Goal: Transaction & Acquisition: Purchase product/service

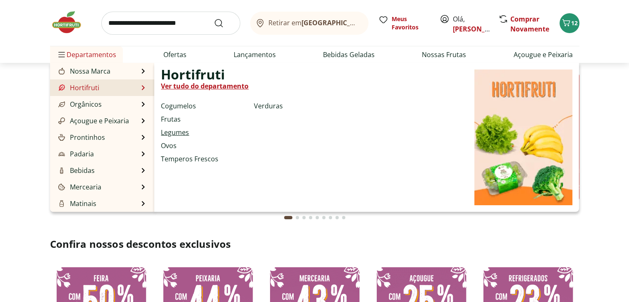
click at [173, 134] on link "Legumes" at bounding box center [175, 132] width 28 height 10
select select "**********"
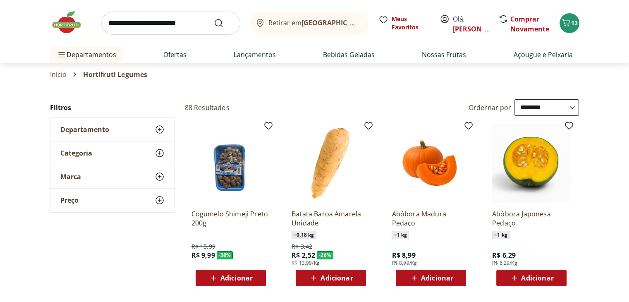
click at [322, 278] on span "Adicionar" at bounding box center [336, 278] width 32 height 7
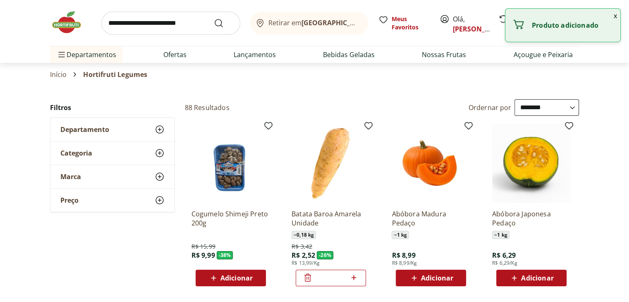
click at [354, 280] on icon at bounding box center [354, 277] width 10 height 10
click at [357, 279] on icon at bounding box center [354, 277] width 10 height 10
click at [355, 277] on icon at bounding box center [353, 277] width 5 height 5
type input "*"
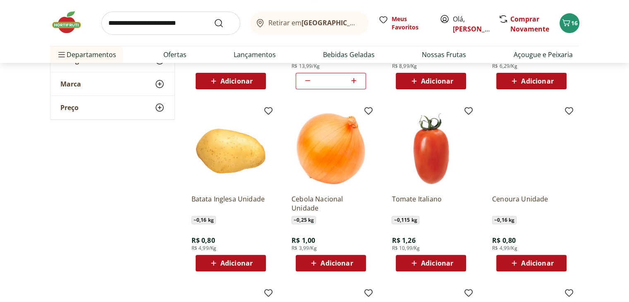
scroll to position [207, 0]
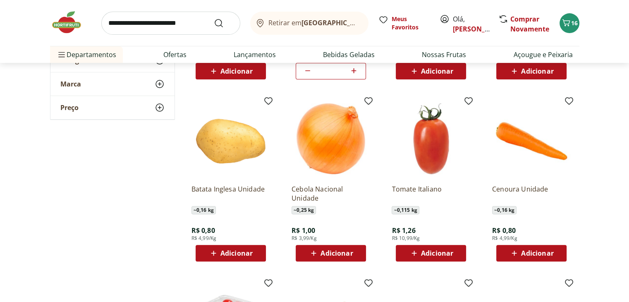
click at [342, 253] on span "Adicionar" at bounding box center [336, 253] width 32 height 7
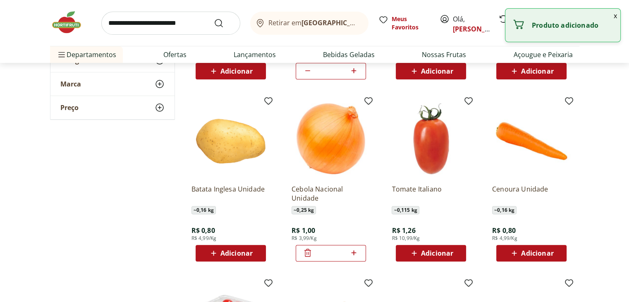
click at [356, 252] on icon at bounding box center [353, 252] width 5 height 5
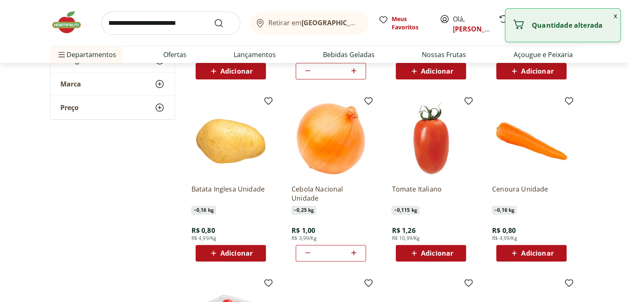
type input "*"
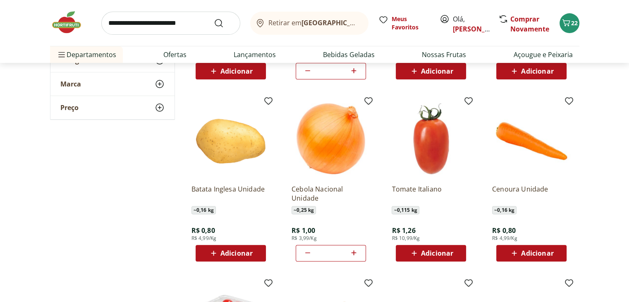
click at [547, 260] on div "Adicionar" at bounding box center [531, 253] width 57 height 15
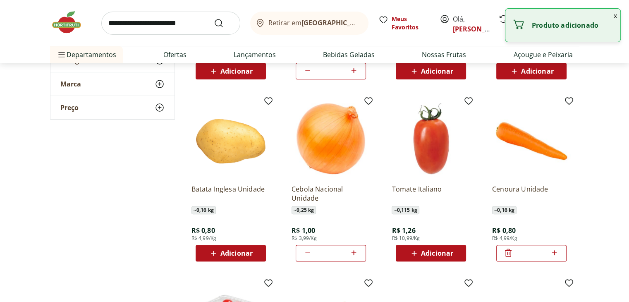
click at [557, 253] on icon at bounding box center [554, 253] width 10 height 10
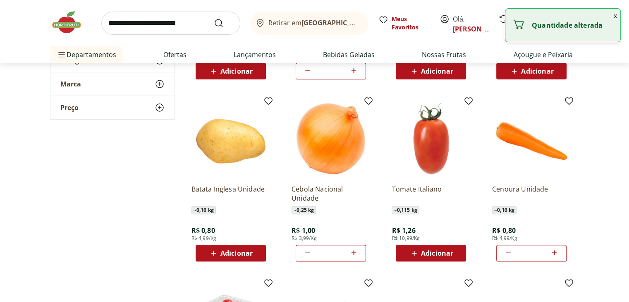
type input "*"
click at [246, 253] on span "Adicionar" at bounding box center [236, 253] width 32 height 7
click at [255, 253] on icon at bounding box center [253, 252] width 5 height 5
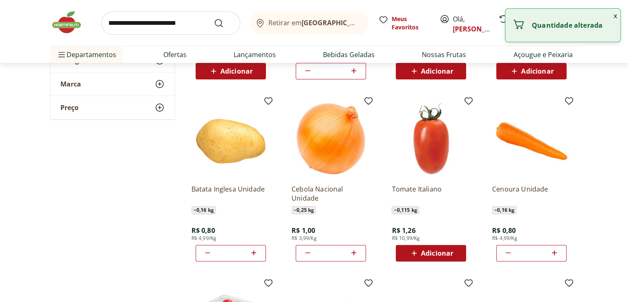
click at [255, 253] on icon at bounding box center [253, 252] width 5 height 5
type input "*"
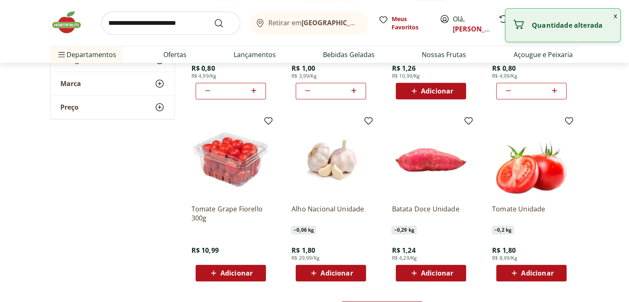
scroll to position [372, 0]
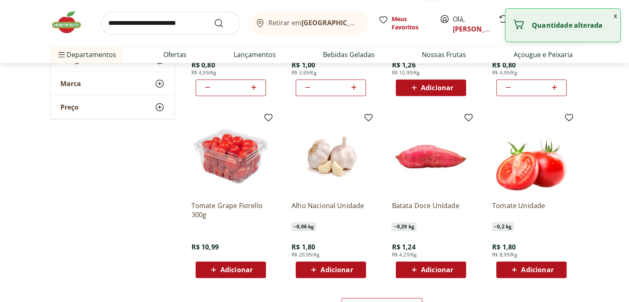
click at [312, 270] on icon at bounding box center [313, 270] width 10 height 10
click at [356, 270] on icon at bounding box center [354, 269] width 10 height 10
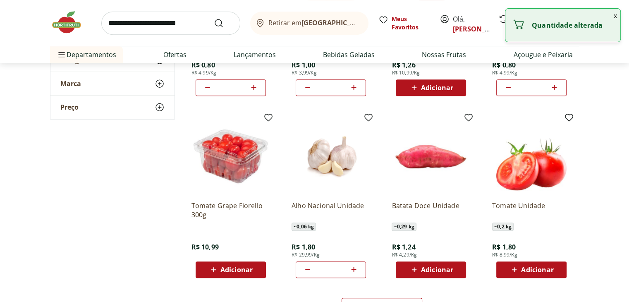
click at [356, 270] on icon at bounding box center [354, 269] width 10 height 10
type input "*"
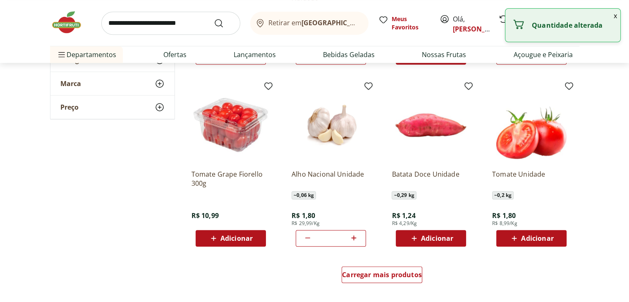
scroll to position [496, 0]
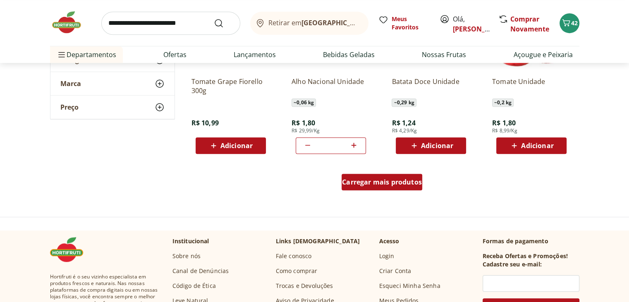
click at [389, 184] on span "Carregar mais produtos" at bounding box center [382, 182] width 80 height 7
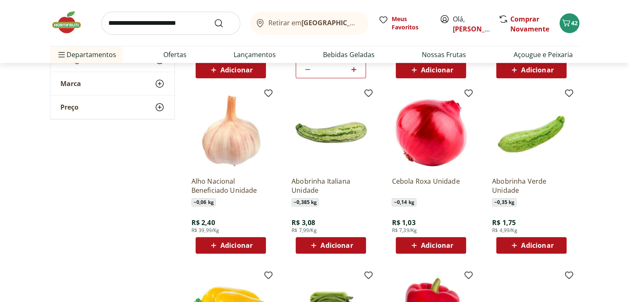
scroll to position [579, 0]
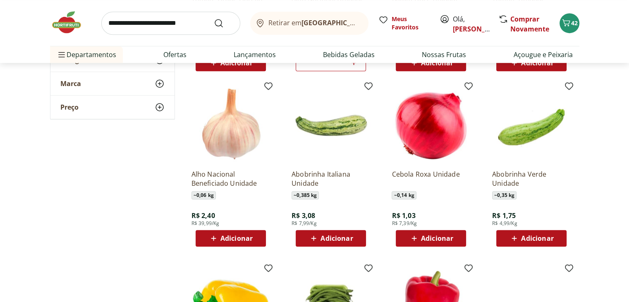
click at [520, 244] on div "Adicionar" at bounding box center [531, 238] width 57 height 15
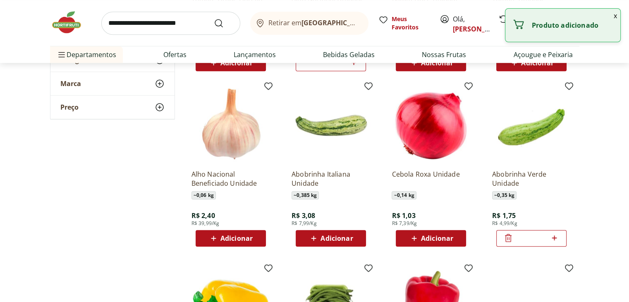
click at [555, 240] on icon at bounding box center [554, 238] width 10 height 10
click at [507, 239] on icon at bounding box center [508, 238] width 10 height 10
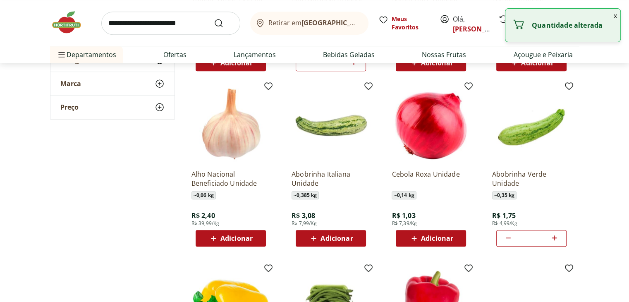
type input "*"
click at [448, 240] on span "Adicionar" at bounding box center [437, 238] width 32 height 7
click at [456, 240] on icon at bounding box center [454, 238] width 10 height 10
type input "*"
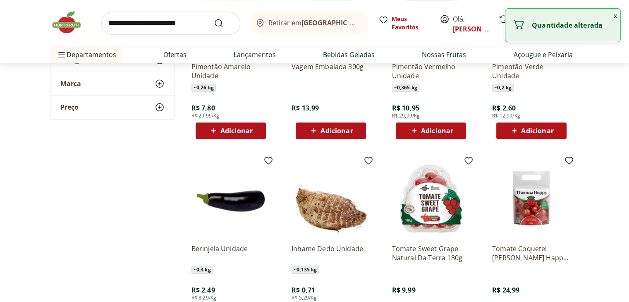
scroll to position [910, 0]
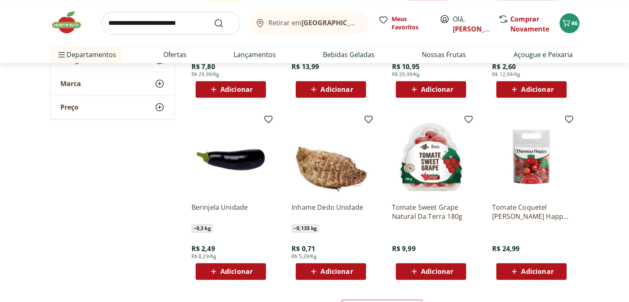
click at [223, 274] on span "Adicionar" at bounding box center [236, 271] width 32 height 7
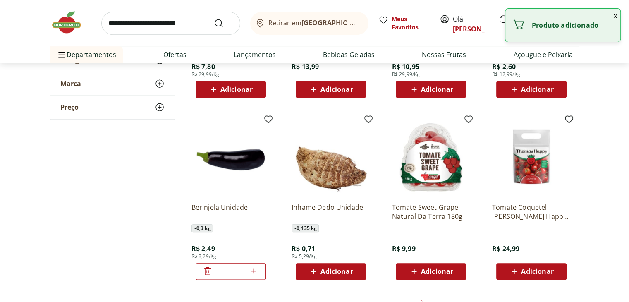
click at [255, 270] on icon at bounding box center [254, 271] width 10 height 10
type input "*"
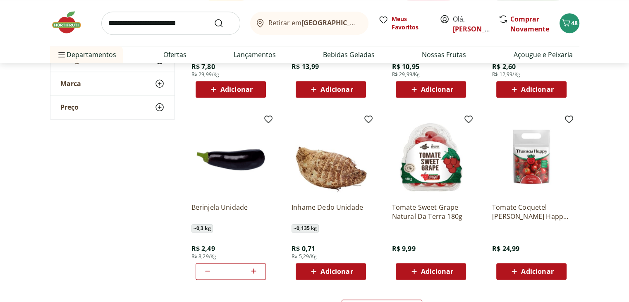
click at [320, 276] on div "Adicionar" at bounding box center [330, 271] width 57 height 15
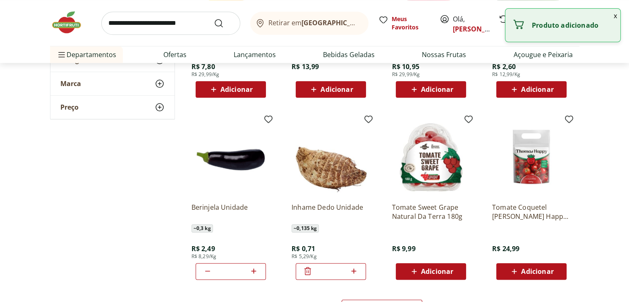
click at [354, 272] on icon at bounding box center [353, 270] width 5 height 5
type input "*"
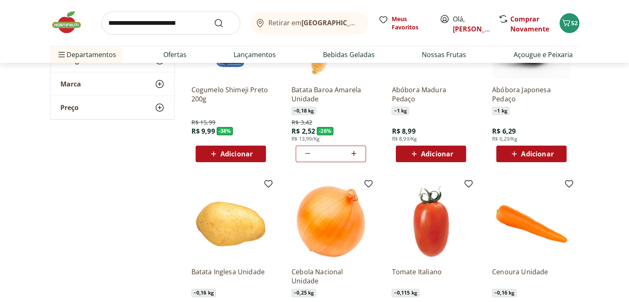
scroll to position [0, 0]
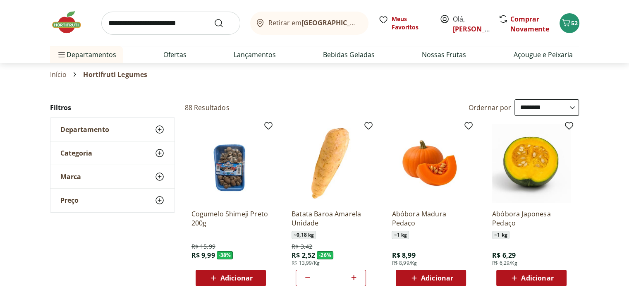
click at [544, 279] on span "Adicionar" at bounding box center [537, 278] width 32 height 7
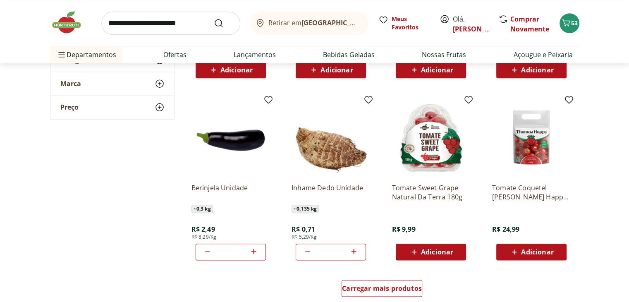
scroll to position [951, 0]
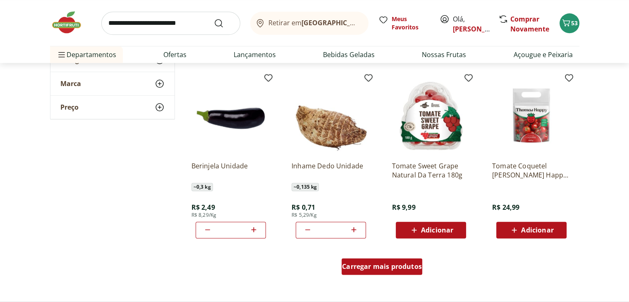
click at [405, 270] on span "Carregar mais produtos" at bounding box center [382, 266] width 80 height 7
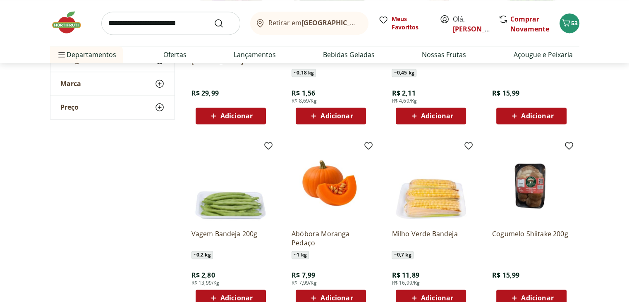
scroll to position [1282, 0]
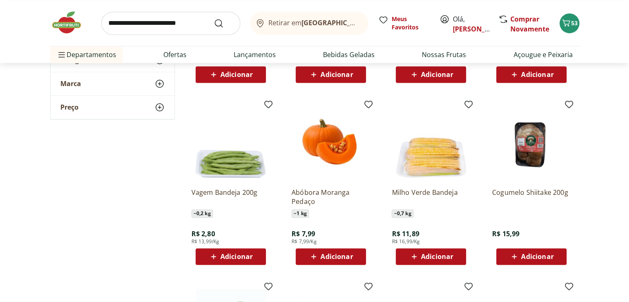
click at [227, 262] on div "Adicionar" at bounding box center [230, 256] width 57 height 15
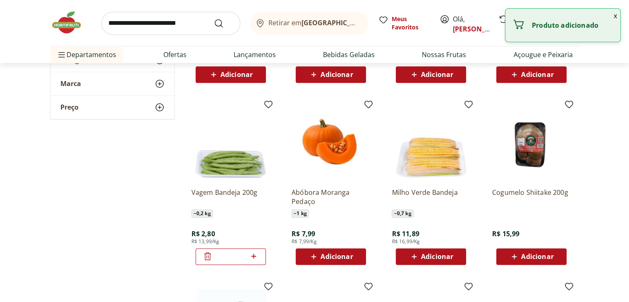
click at [250, 259] on icon at bounding box center [254, 256] width 10 height 10
type input "*"
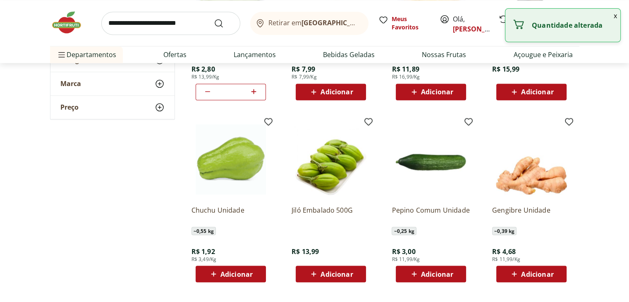
scroll to position [1447, 0]
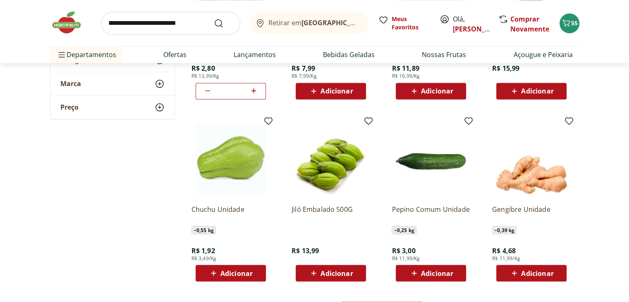
click at [238, 274] on span "Adicionar" at bounding box center [236, 273] width 32 height 7
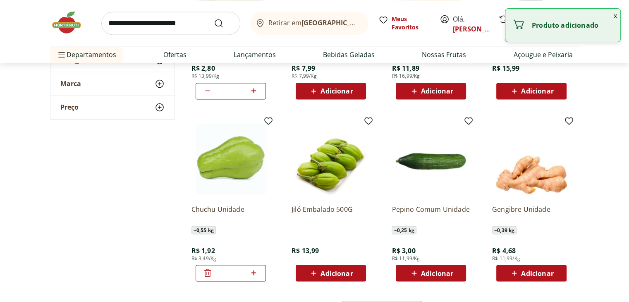
click at [258, 272] on icon at bounding box center [254, 273] width 10 height 10
type input "*"
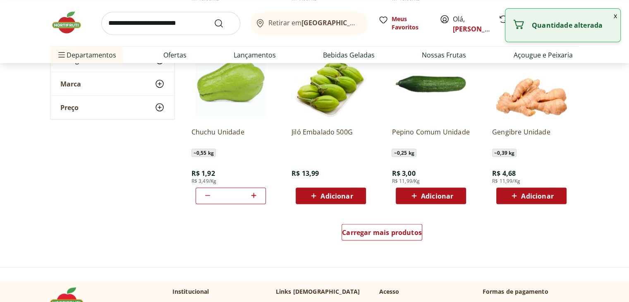
scroll to position [1530, 0]
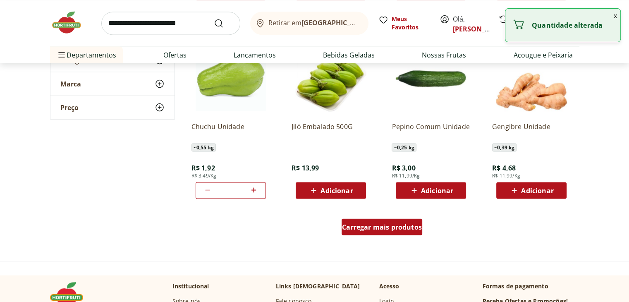
click at [392, 235] on link "Carregar mais produtos" at bounding box center [382, 228] width 81 height 20
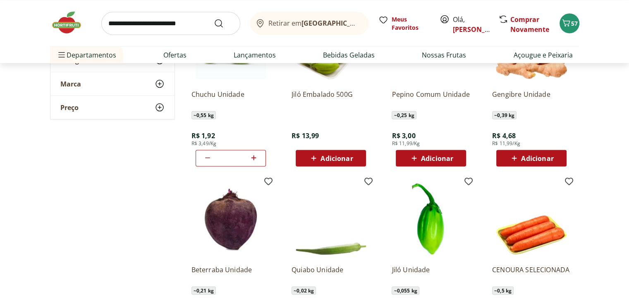
scroll to position [1654, 0]
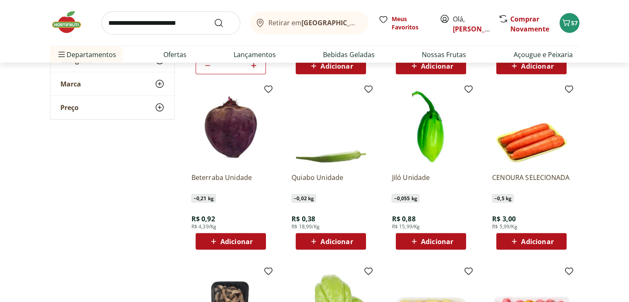
click at [342, 244] on span "Adicionar" at bounding box center [336, 241] width 32 height 7
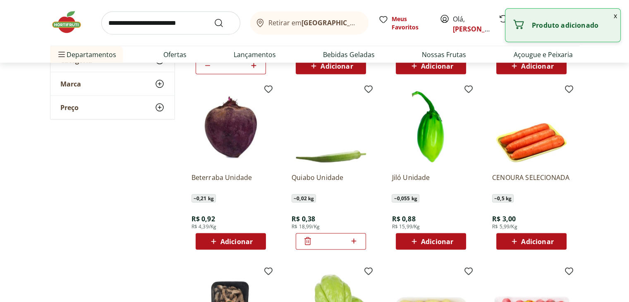
click at [355, 245] on icon at bounding box center [354, 241] width 10 height 10
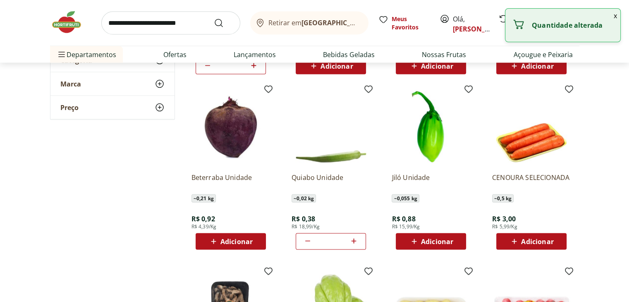
click at [355, 245] on icon at bounding box center [354, 241] width 10 height 10
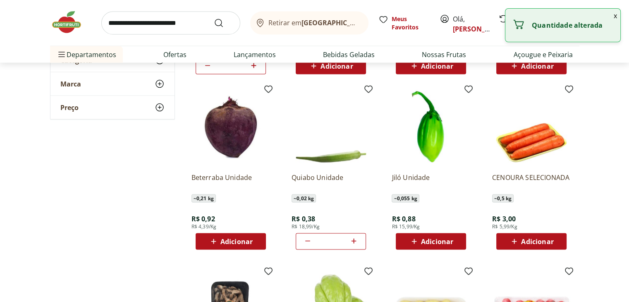
click at [355, 245] on icon at bounding box center [354, 241] width 10 height 10
type input "**"
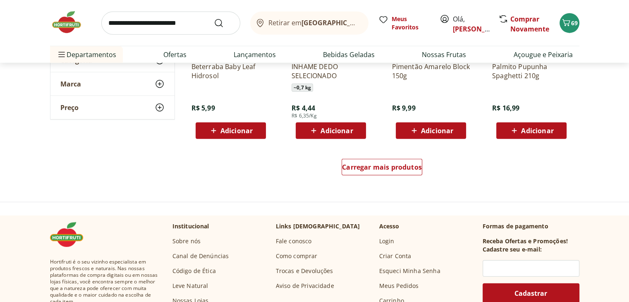
scroll to position [2150, 0]
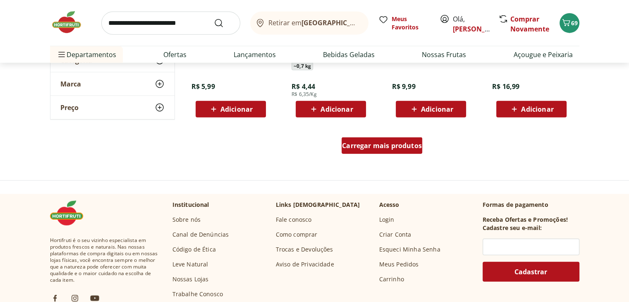
click at [391, 143] on span "Carregar mais produtos" at bounding box center [382, 145] width 80 height 7
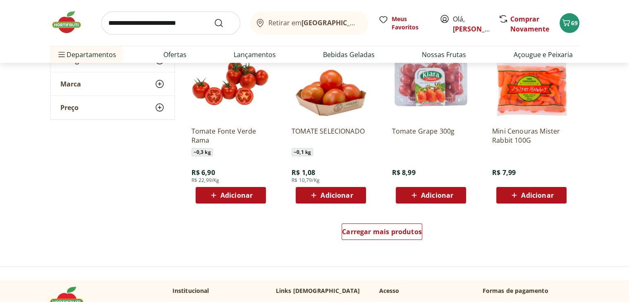
scroll to position [2605, 0]
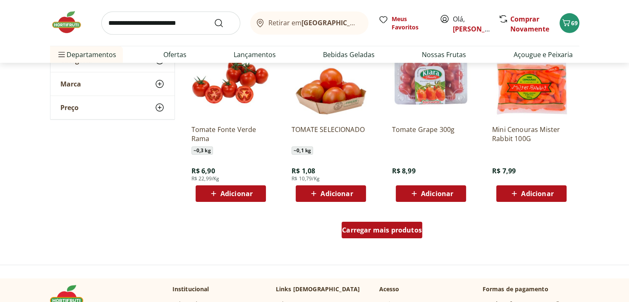
click at [387, 233] on span "Carregar mais produtos" at bounding box center [382, 230] width 80 height 7
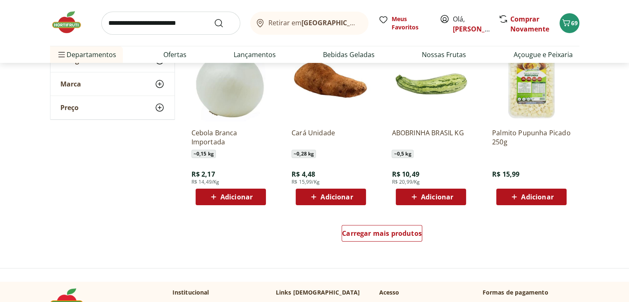
scroll to position [3143, 0]
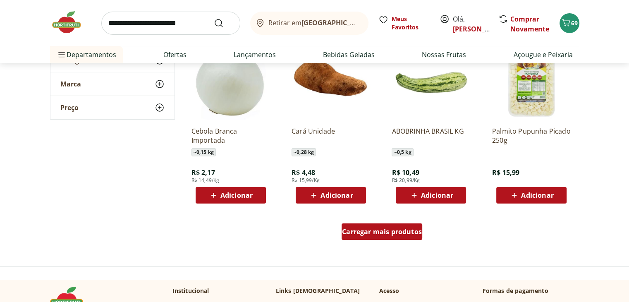
click at [362, 229] on span "Carregar mais produtos" at bounding box center [382, 231] width 80 height 7
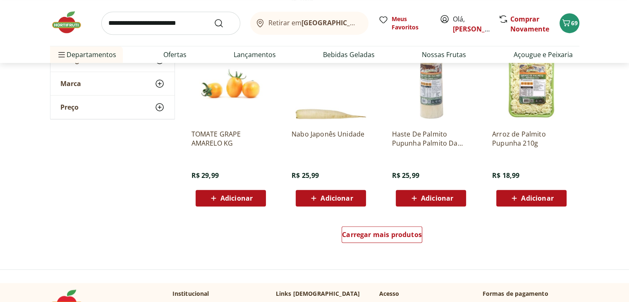
scroll to position [3722, 0]
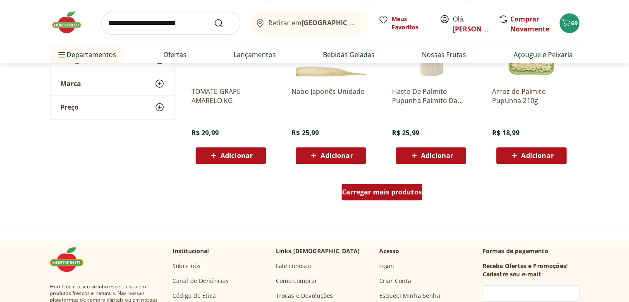
click at [390, 193] on span "Carregar mais produtos" at bounding box center [382, 192] width 80 height 7
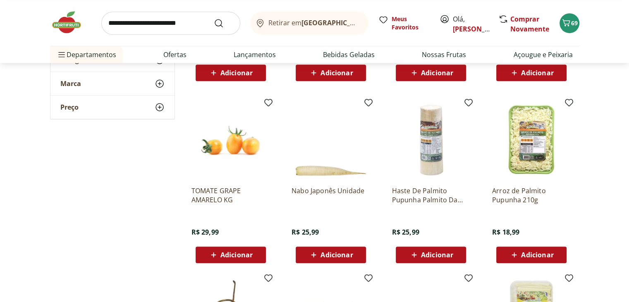
scroll to position [3556, 0]
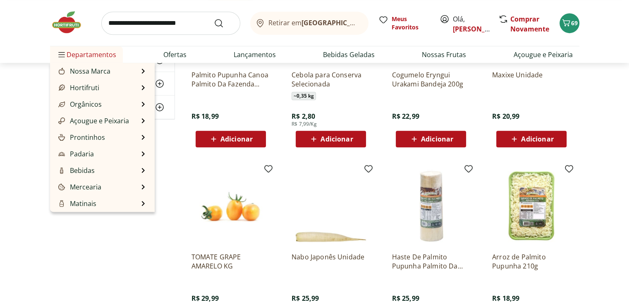
click at [98, 57] on span "Departamentos" at bounding box center [87, 55] width 60 height 20
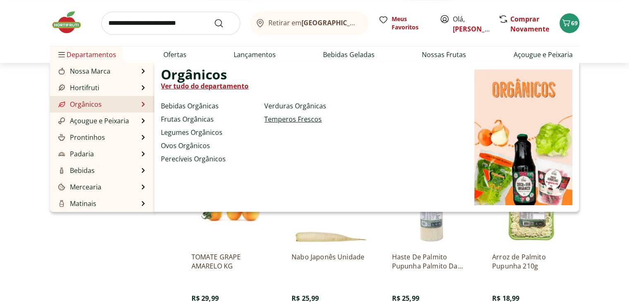
click at [294, 120] on link "Temperos Frescos" at bounding box center [292, 119] width 57 height 10
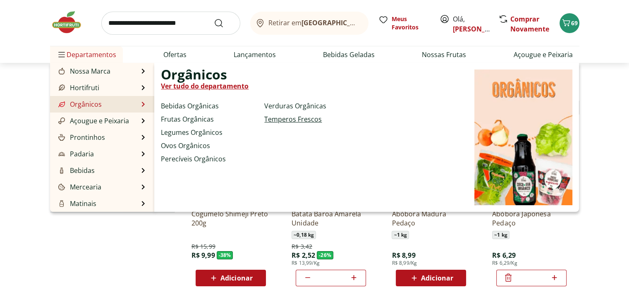
select select "**********"
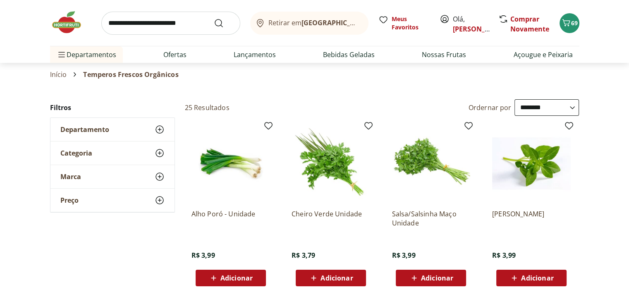
click at [240, 278] on span "Adicionar" at bounding box center [236, 278] width 32 height 7
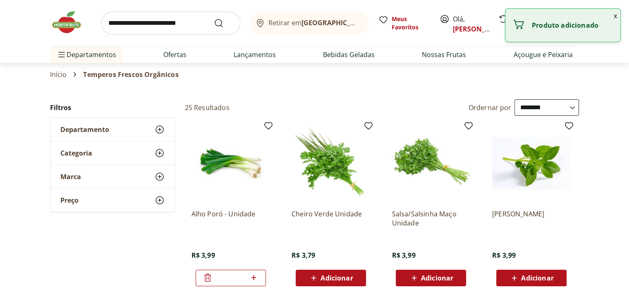
click at [335, 277] on span "Adicionar" at bounding box center [336, 278] width 32 height 7
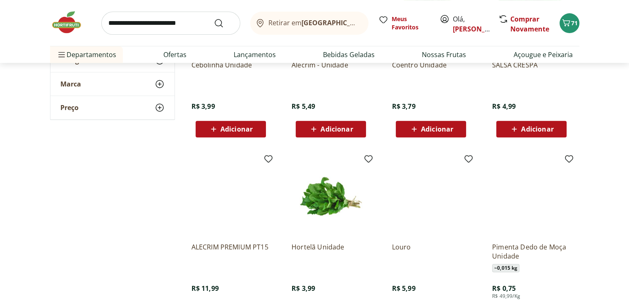
scroll to position [372, 0]
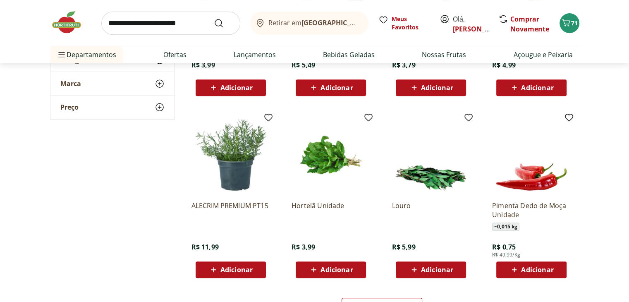
click at [430, 271] on span "Adicionar" at bounding box center [437, 269] width 32 height 7
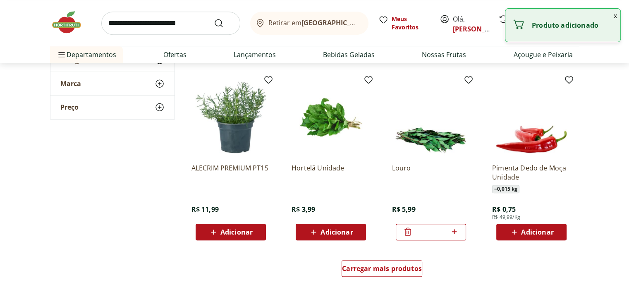
scroll to position [455, 0]
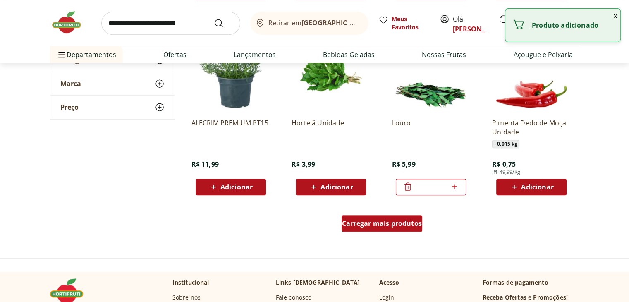
click at [391, 227] on span "Carregar mais produtos" at bounding box center [382, 223] width 80 height 7
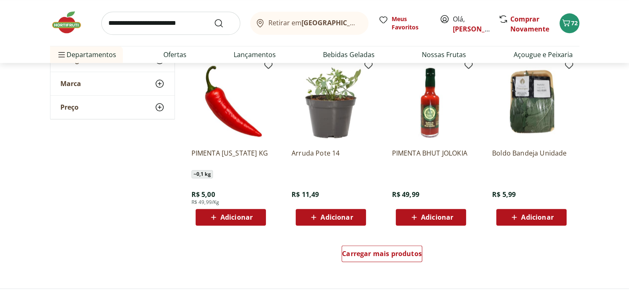
scroll to position [992, 0]
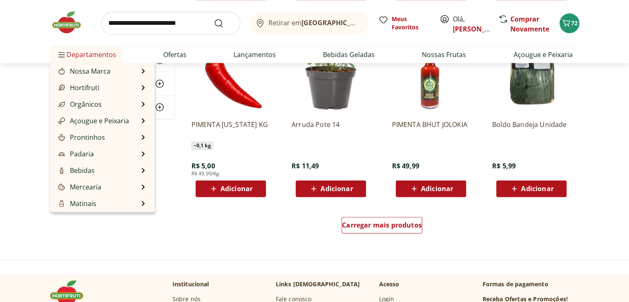
click at [92, 55] on span "Departamentos" at bounding box center [87, 55] width 60 height 20
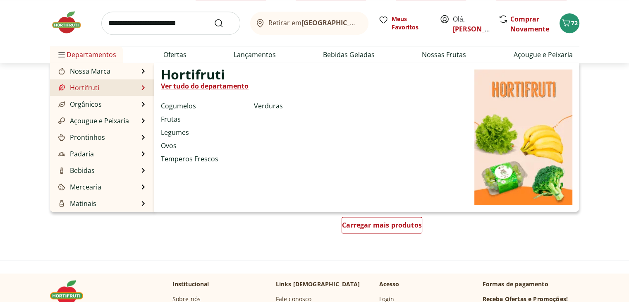
click at [277, 105] on link "Verduras" at bounding box center [268, 106] width 29 height 10
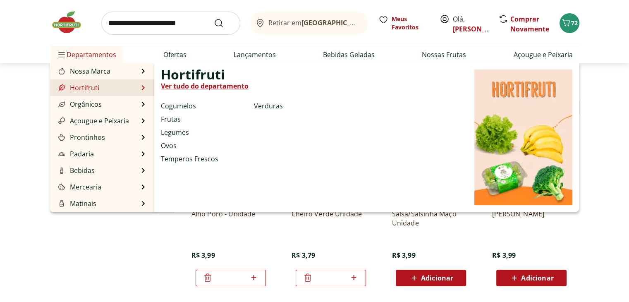
select select "**********"
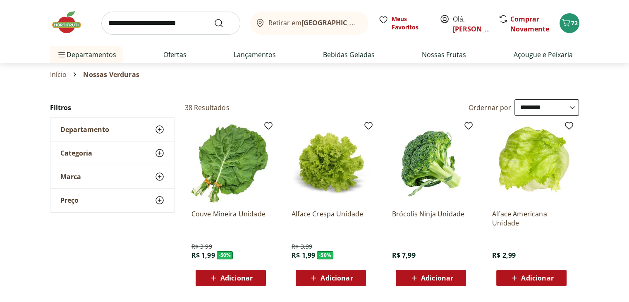
click at [238, 277] on span "Adicionar" at bounding box center [236, 278] width 32 height 7
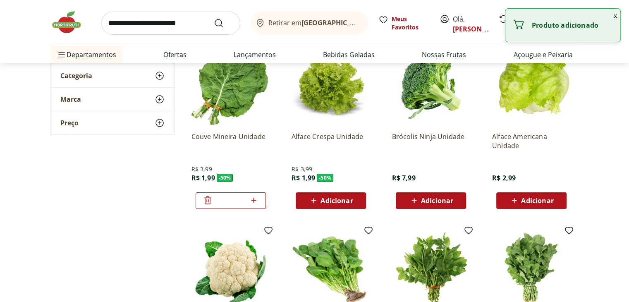
scroll to position [83, 0]
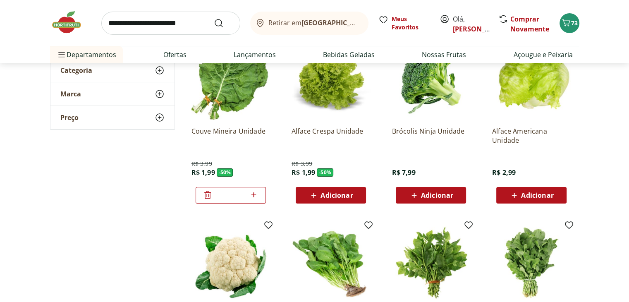
click at [253, 196] on icon at bounding box center [254, 195] width 10 height 10
type input "*"
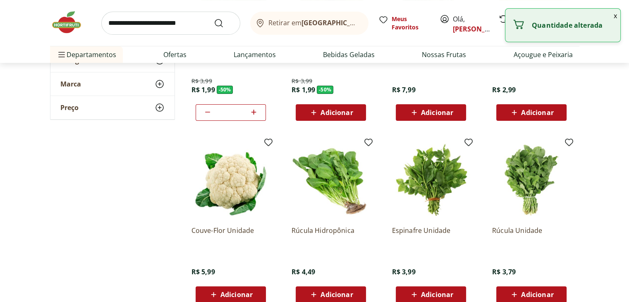
scroll to position [207, 0]
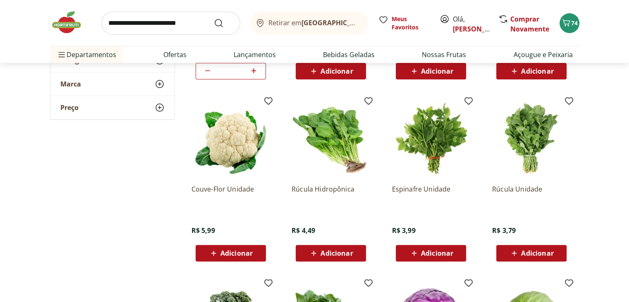
click at [241, 257] on span "Adicionar" at bounding box center [230, 253] width 44 height 10
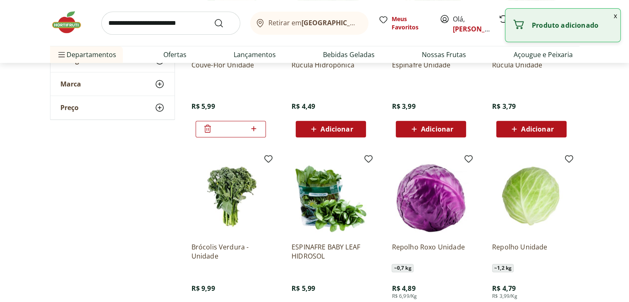
scroll to position [372, 0]
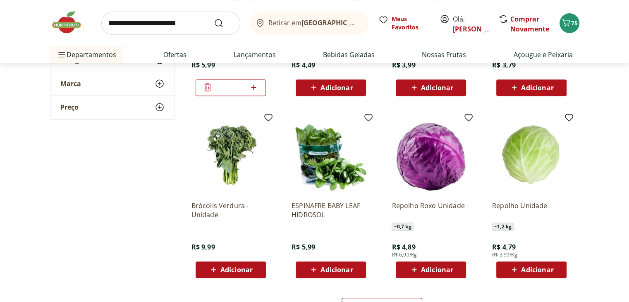
click at [423, 273] on span "Adicionar" at bounding box center [437, 269] width 32 height 7
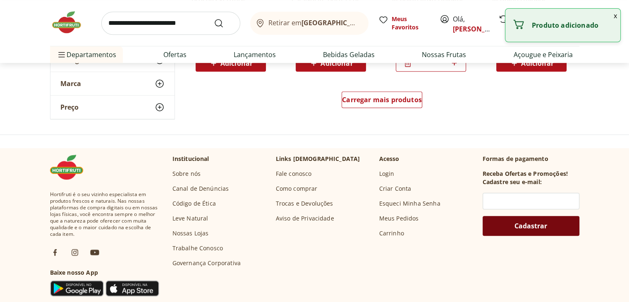
scroll to position [579, 0]
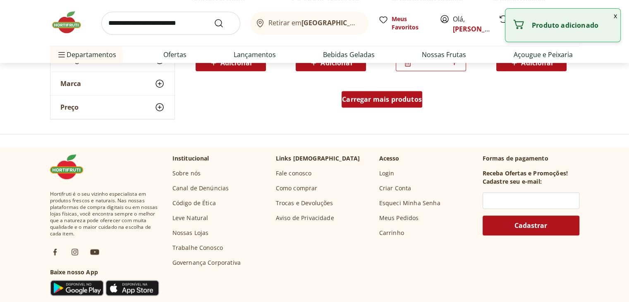
click at [392, 105] on div "Carregar mais produtos" at bounding box center [382, 99] width 81 height 17
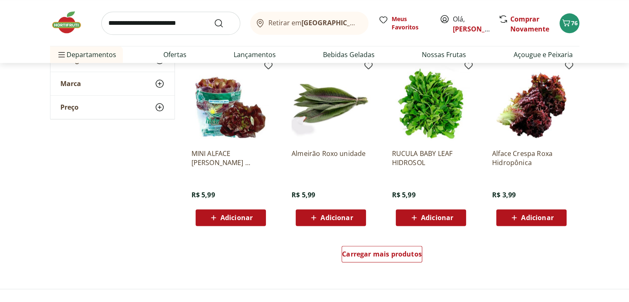
scroll to position [992, 0]
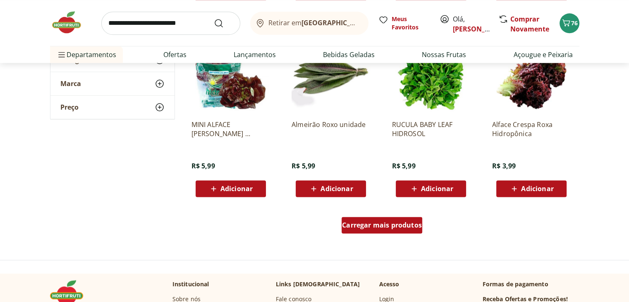
click at [358, 227] on span "Carregar mais produtos" at bounding box center [382, 225] width 80 height 7
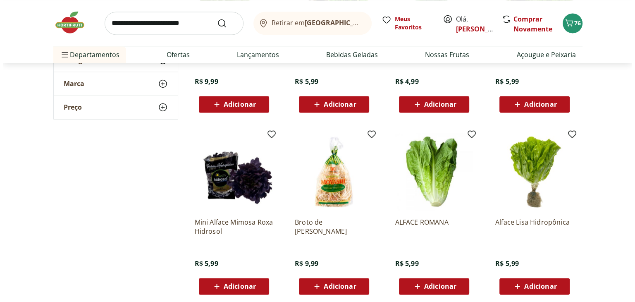
scroll to position [1282, 0]
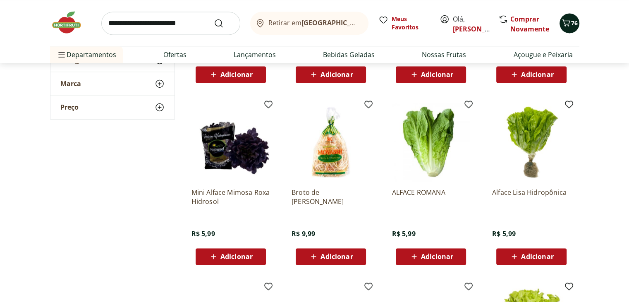
click at [572, 24] on span "76" at bounding box center [574, 23] width 7 height 8
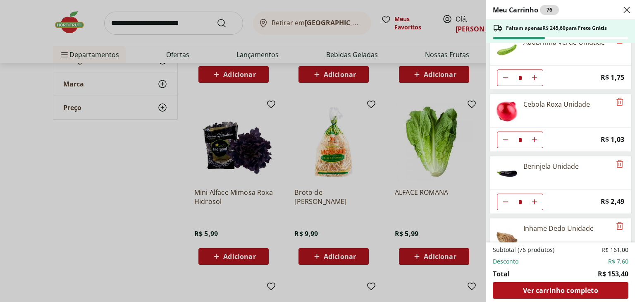
scroll to position [742, 0]
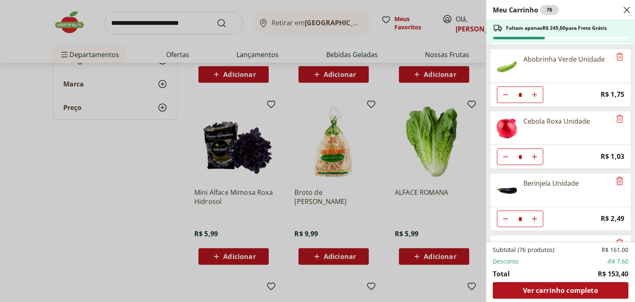
click at [617, 177] on icon "Remove" at bounding box center [620, 181] width 7 height 8
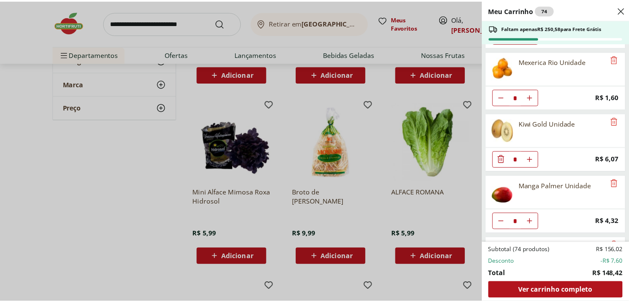
scroll to position [0, 0]
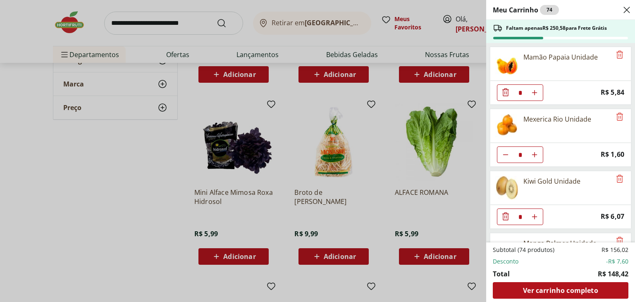
click at [62, 22] on div "Meu Carrinho 74 Faltam apenas R$ 250,58 para Frete Grátis Mamão Papaia Unidade …" at bounding box center [317, 151] width 635 height 302
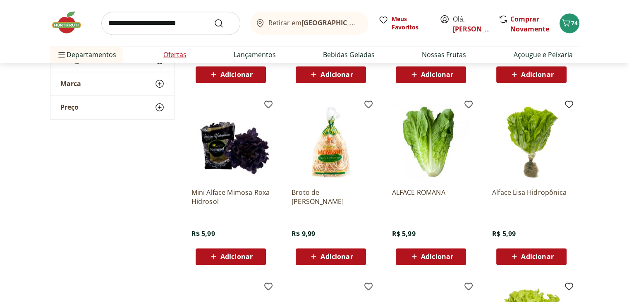
click at [172, 53] on link "Ofertas" at bounding box center [174, 55] width 23 height 10
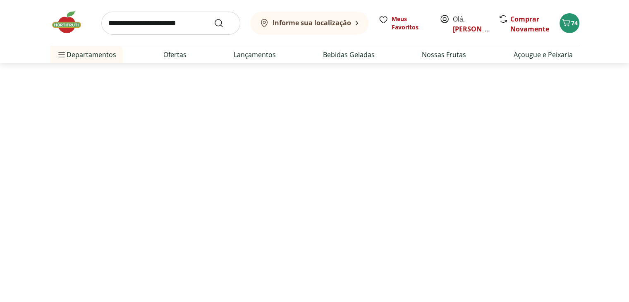
select select "**********"
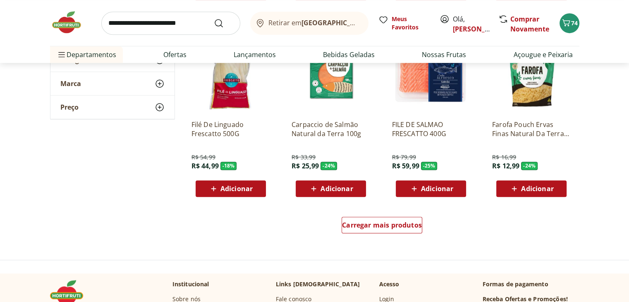
scroll to position [455, 0]
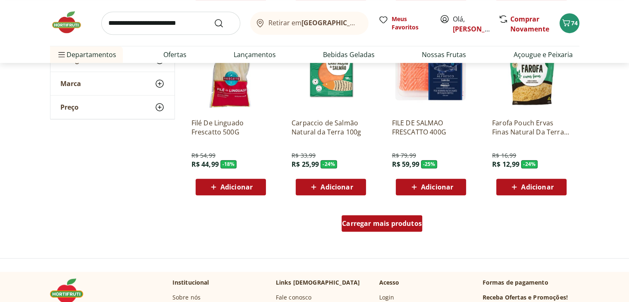
click at [409, 225] on span "Carregar mais produtos" at bounding box center [382, 223] width 80 height 7
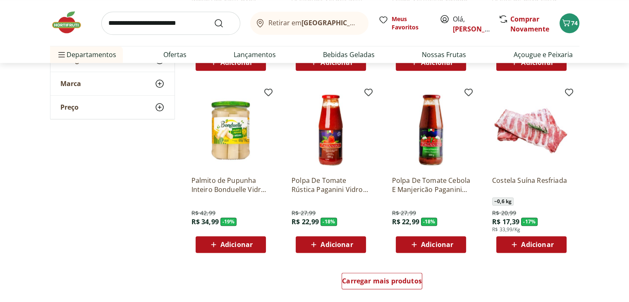
scroll to position [951, 0]
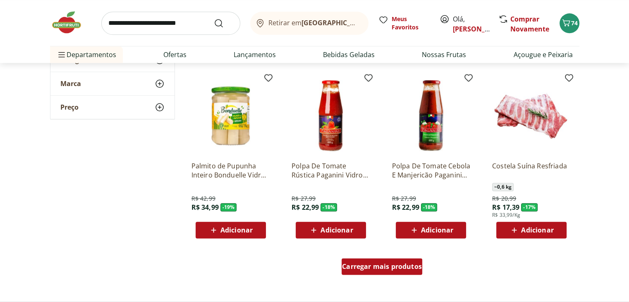
click at [403, 268] on span "Carregar mais produtos" at bounding box center [382, 266] width 80 height 7
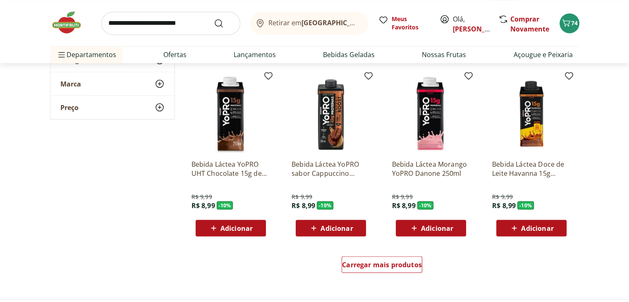
scroll to position [1530, 0]
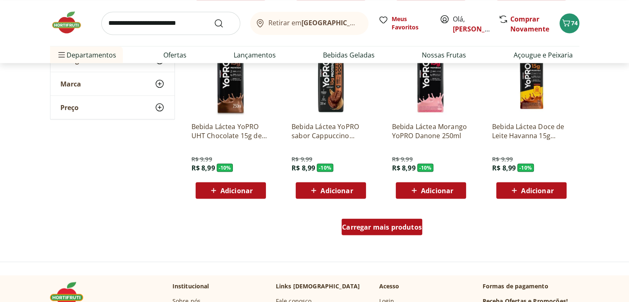
click at [402, 225] on span "Carregar mais produtos" at bounding box center [382, 226] width 80 height 7
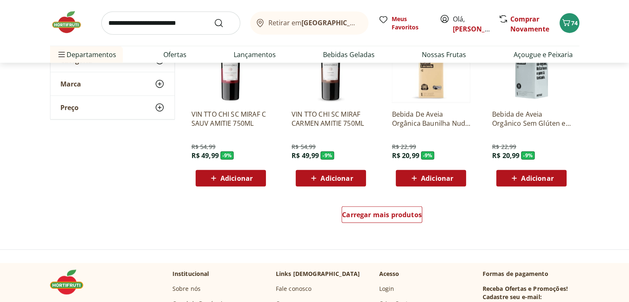
scroll to position [2109, 0]
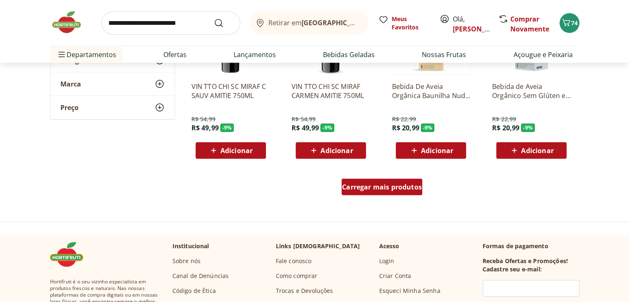
click at [404, 193] on div "Carregar mais produtos" at bounding box center [382, 187] width 81 height 17
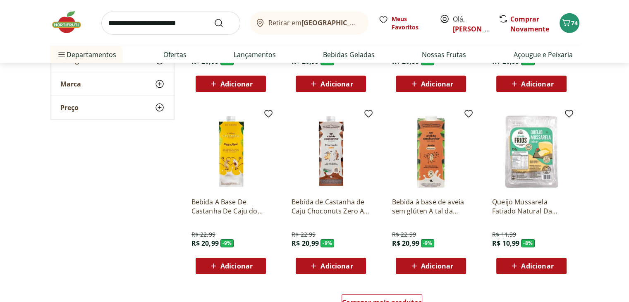
scroll to position [2564, 0]
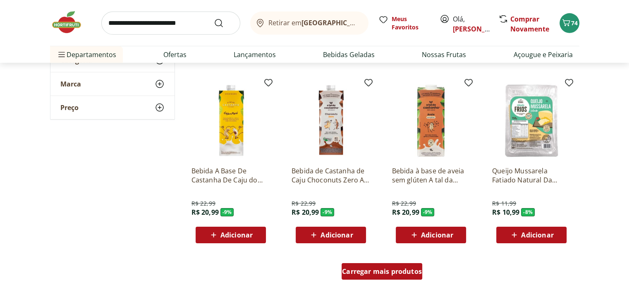
click at [412, 270] on span "Carregar mais produtos" at bounding box center [382, 271] width 80 height 7
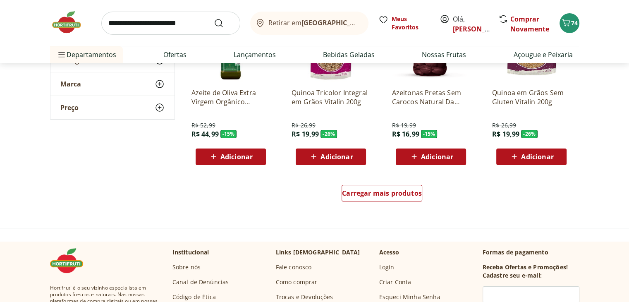
scroll to position [3184, 0]
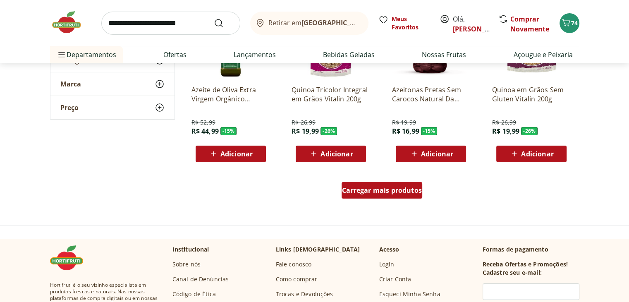
click at [395, 195] on div "Carregar mais produtos" at bounding box center [382, 190] width 81 height 17
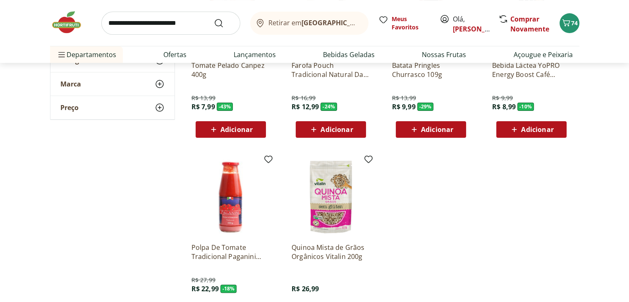
scroll to position [3432, 0]
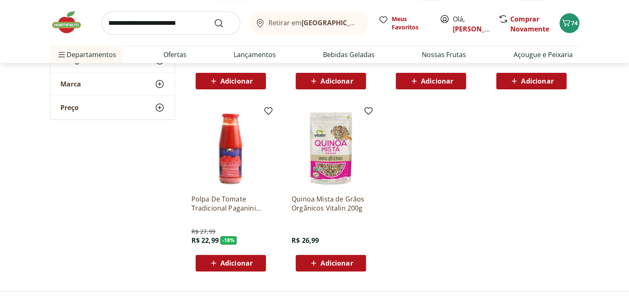
click at [147, 20] on input "search" at bounding box center [170, 23] width 139 height 23
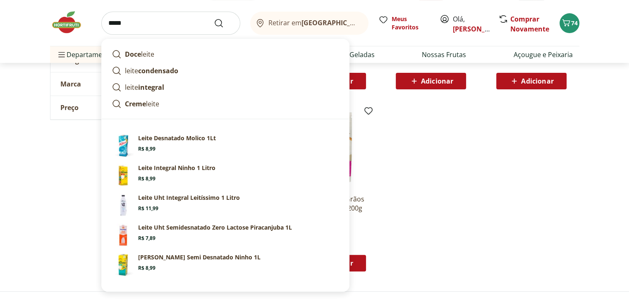
type input "*****"
click at [214, 18] on button "Submit Search" at bounding box center [224, 23] width 20 height 10
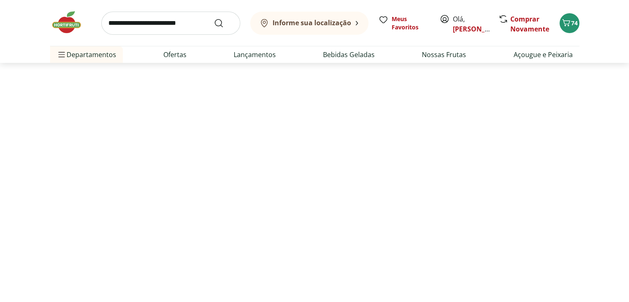
select select "**********"
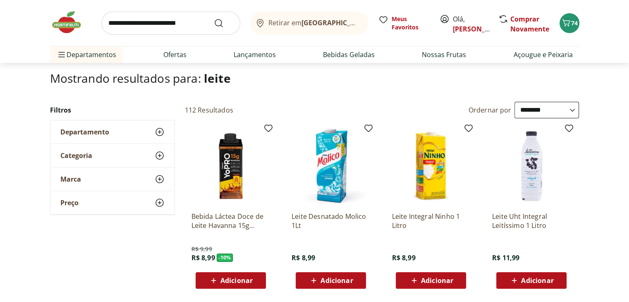
scroll to position [41, 0]
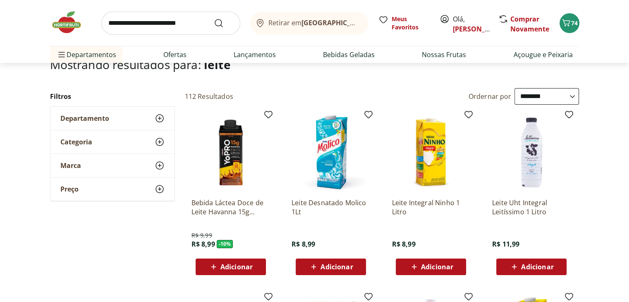
click at [157, 21] on input "search" at bounding box center [170, 23] width 139 height 23
type input "**********"
click button "Submit Search" at bounding box center [224, 23] width 20 height 10
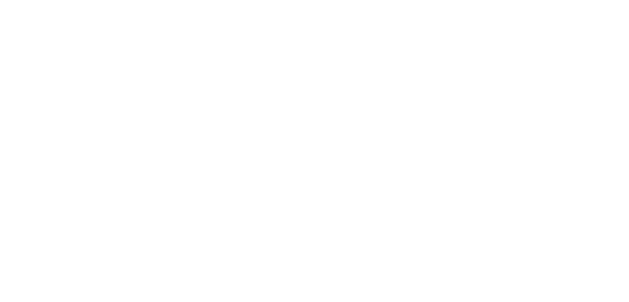
select select "**********"
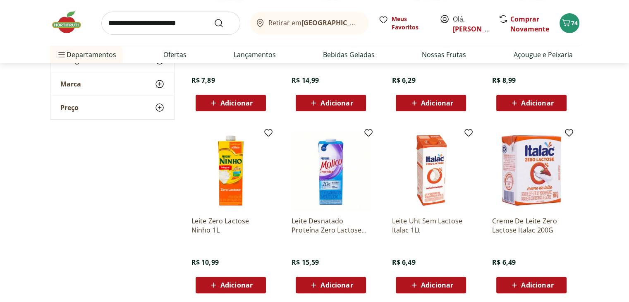
scroll to position [248, 0]
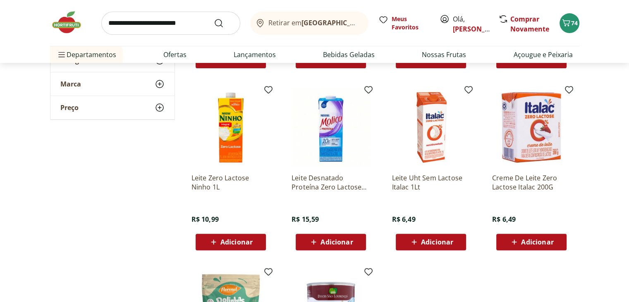
click at [447, 242] on span "Adicionar" at bounding box center [437, 242] width 32 height 7
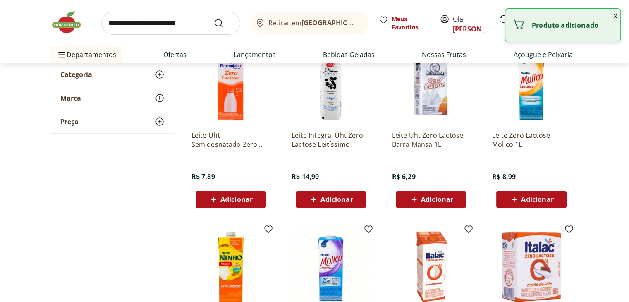
scroll to position [0, 0]
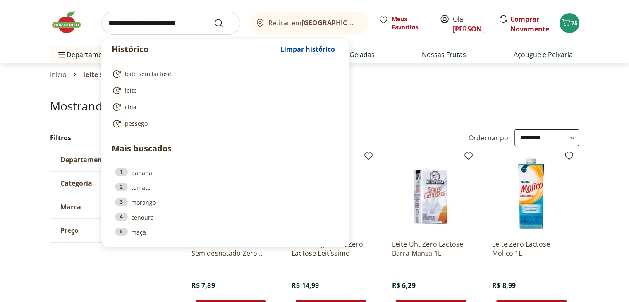
click at [151, 25] on input "search" at bounding box center [170, 23] width 139 height 23
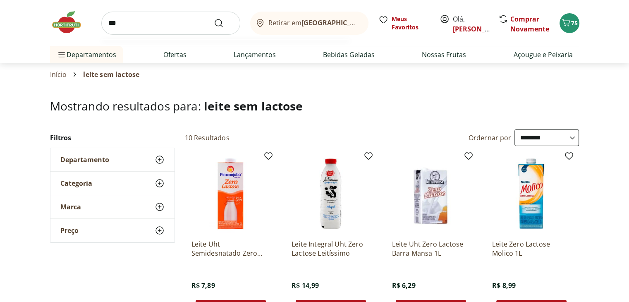
type input "***"
click at [214, 18] on button "Submit Search" at bounding box center [224, 23] width 20 height 10
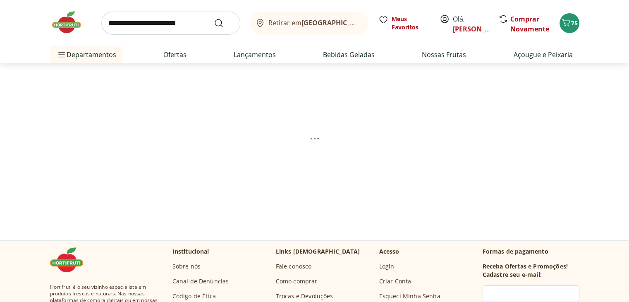
select select "**********"
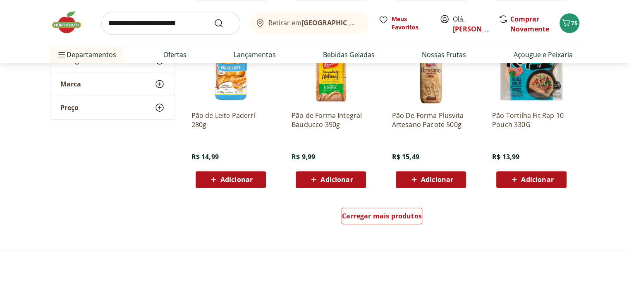
scroll to position [496, 0]
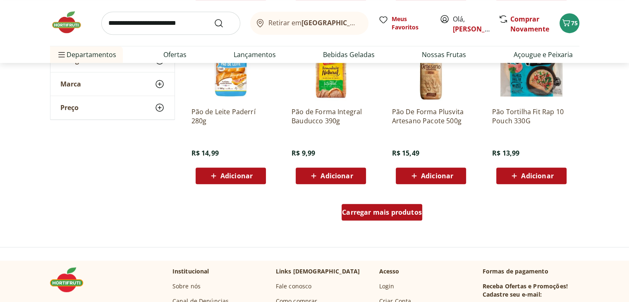
click at [394, 214] on span "Carregar mais produtos" at bounding box center [382, 212] width 80 height 7
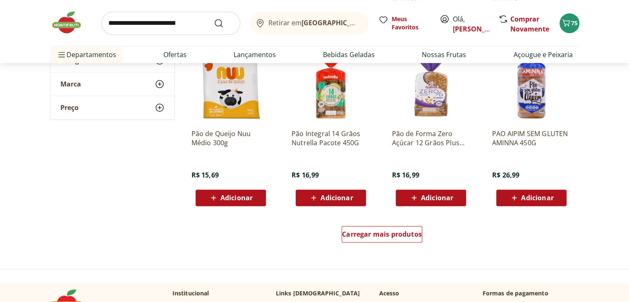
scroll to position [1034, 0]
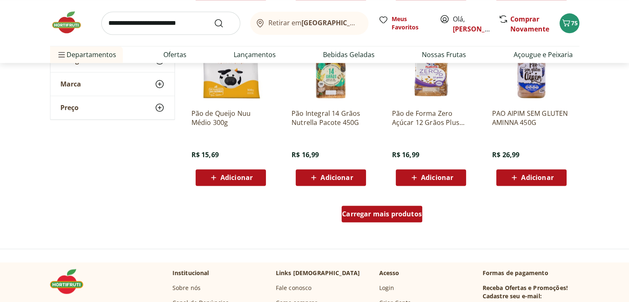
click at [373, 217] on span "Carregar mais produtos" at bounding box center [382, 213] width 80 height 7
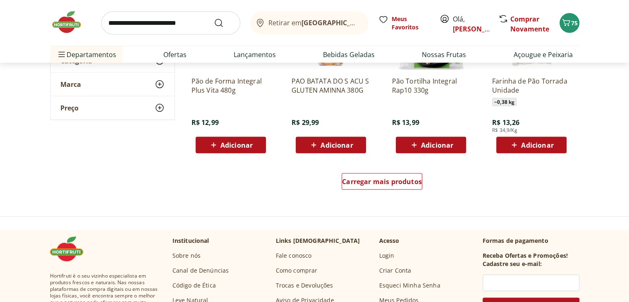
scroll to position [1613, 0]
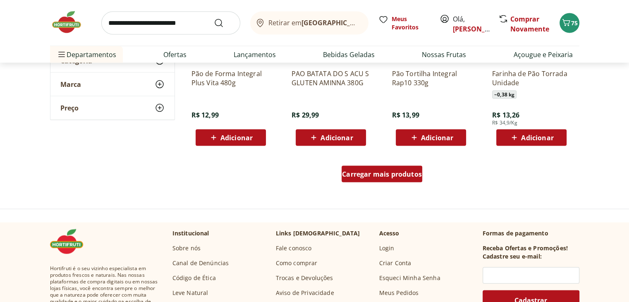
click at [378, 181] on div "Carregar mais produtos" at bounding box center [382, 174] width 81 height 17
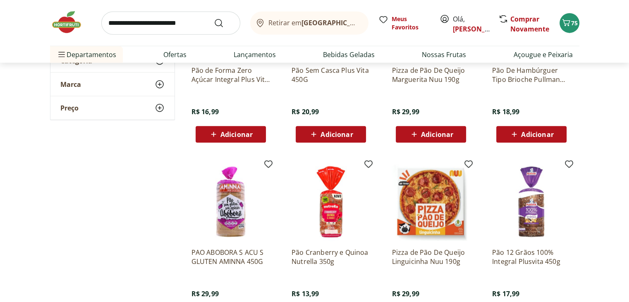
scroll to position [2026, 0]
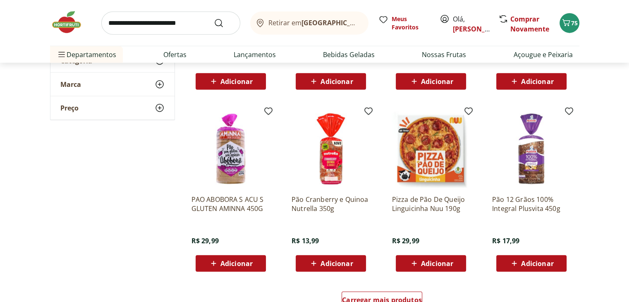
click at [342, 263] on span "Adicionar" at bounding box center [336, 263] width 32 height 7
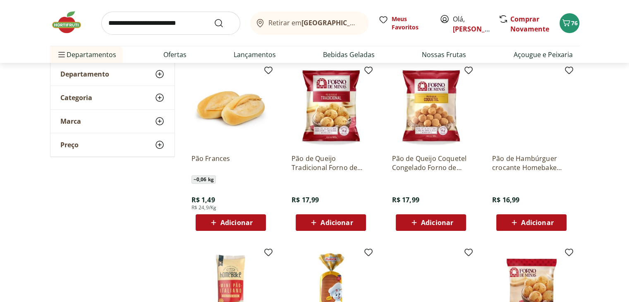
scroll to position [41, 0]
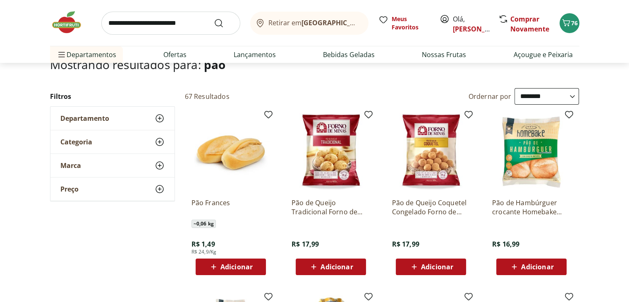
click at [163, 119] on use at bounding box center [160, 118] width 10 height 10
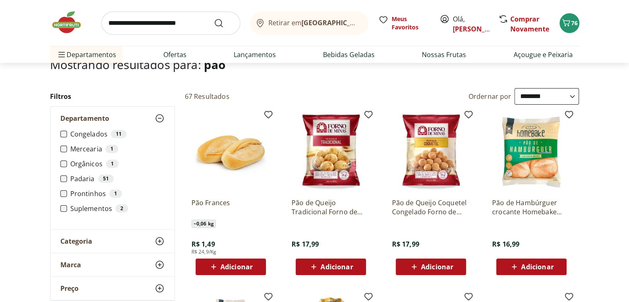
click at [160, 121] on icon at bounding box center [160, 118] width 10 height 10
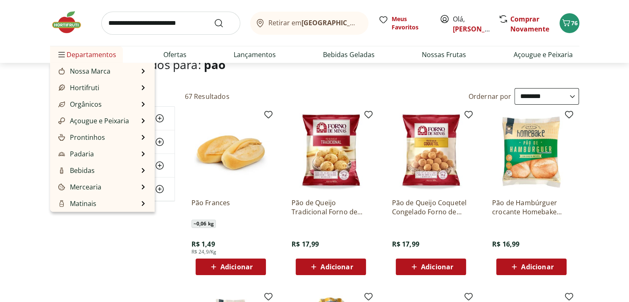
click at [79, 54] on span "Departamentos" at bounding box center [87, 55] width 60 height 20
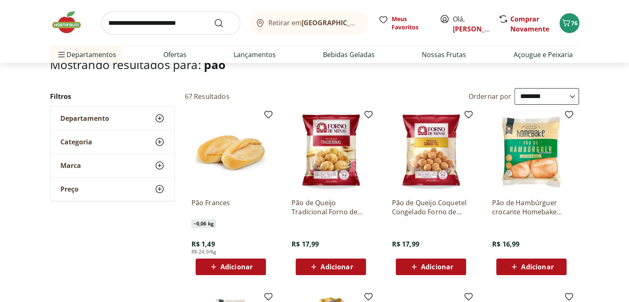
click at [68, 24] on img at bounding box center [70, 22] width 41 height 25
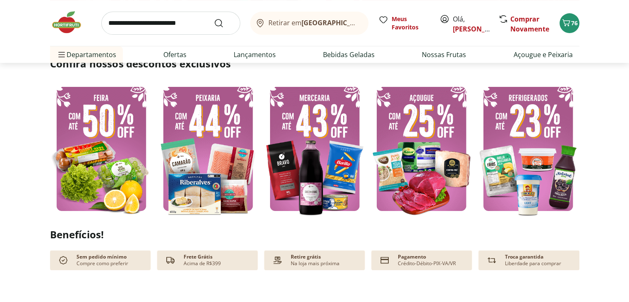
scroll to position [207, 0]
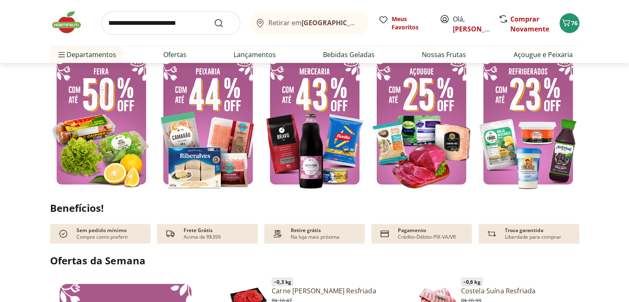
click at [120, 130] on img at bounding box center [101, 122] width 103 height 137
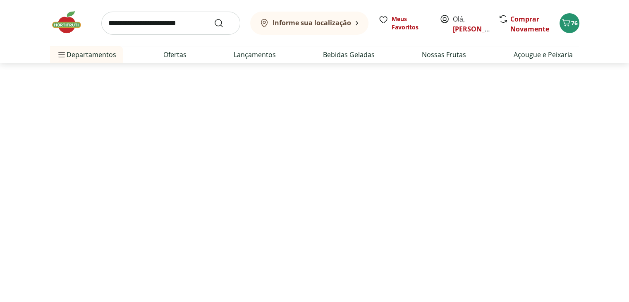
select select "**********"
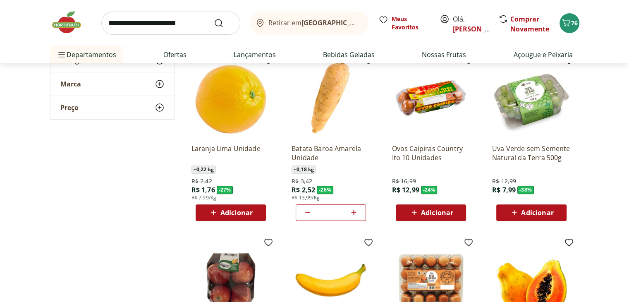
scroll to position [333, 0]
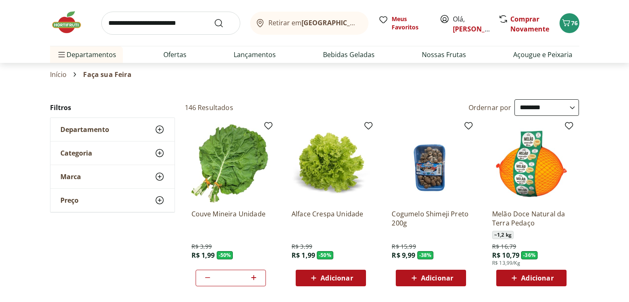
select select "**********"
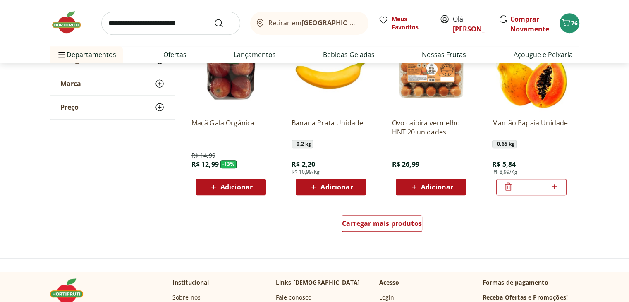
scroll to position [538, 0]
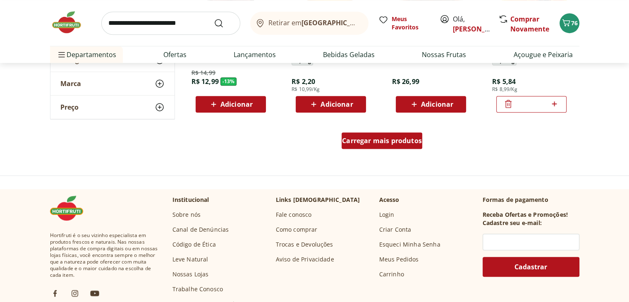
click at [389, 139] on span "Carregar mais produtos" at bounding box center [382, 140] width 80 height 7
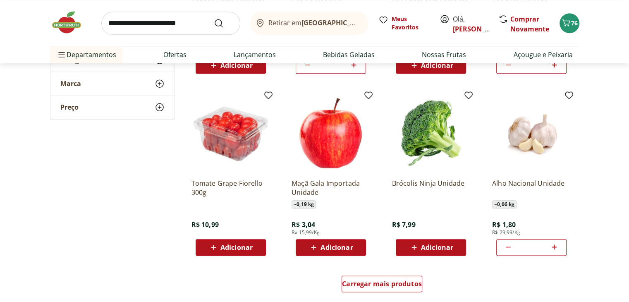
scroll to position [951, 0]
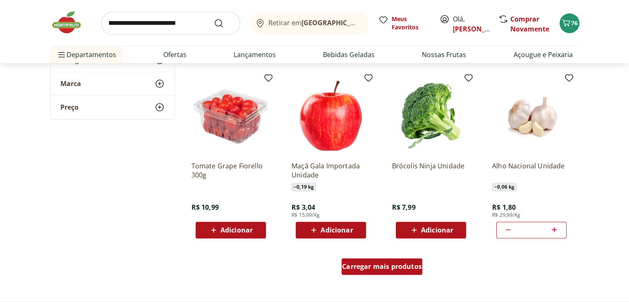
click at [386, 269] on span "Carregar mais produtos" at bounding box center [382, 266] width 80 height 7
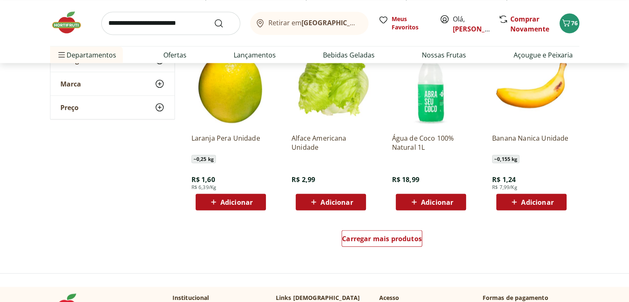
scroll to position [1530, 0]
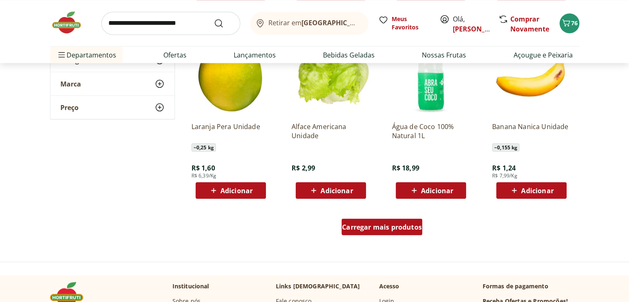
click at [399, 232] on div "Carregar mais produtos" at bounding box center [382, 226] width 81 height 17
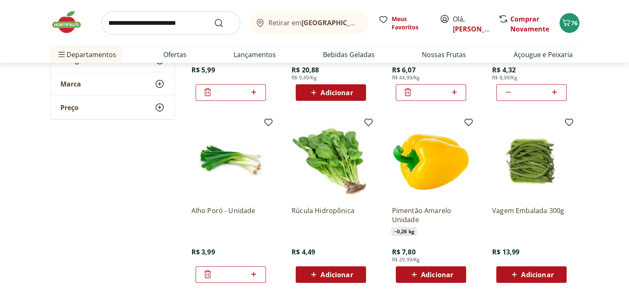
scroll to position [2026, 0]
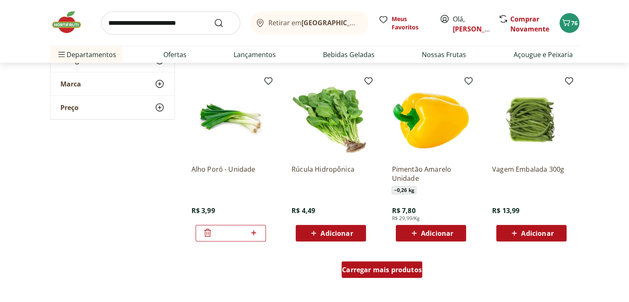
click at [377, 273] on span "Carregar mais produtos" at bounding box center [382, 269] width 80 height 7
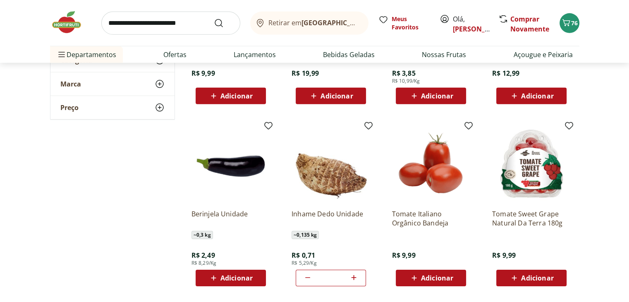
scroll to position [2564, 0]
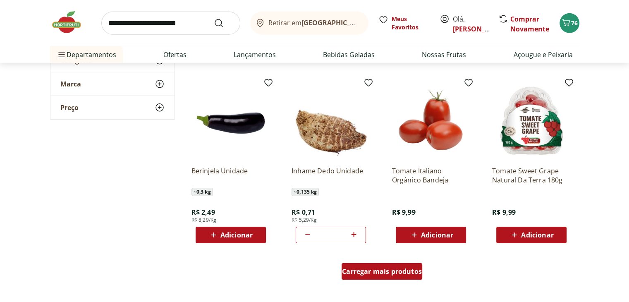
click at [359, 273] on span "Carregar mais produtos" at bounding box center [382, 271] width 80 height 7
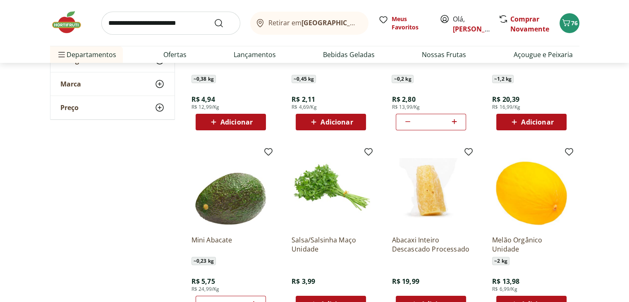
scroll to position [3060, 0]
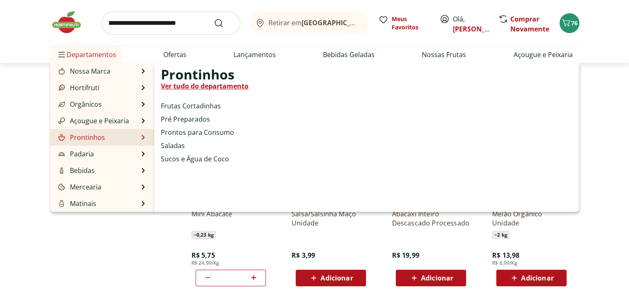
click at [228, 86] on link "Ver tudo do departamento" at bounding box center [205, 86] width 88 height 10
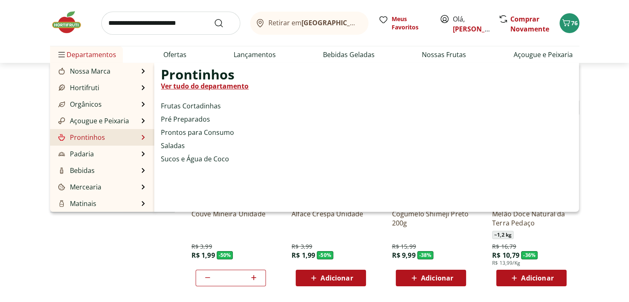
select select "**********"
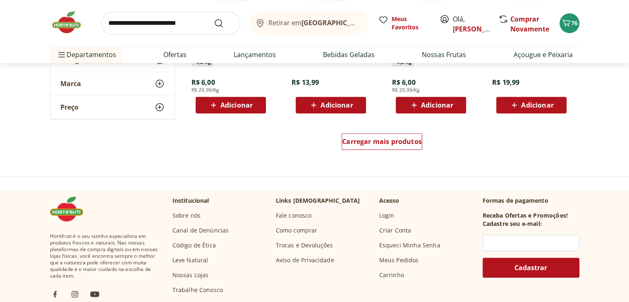
scroll to position [538, 0]
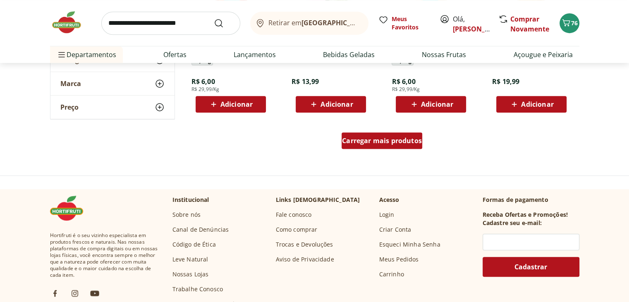
click at [375, 143] on span "Carregar mais produtos" at bounding box center [382, 140] width 80 height 7
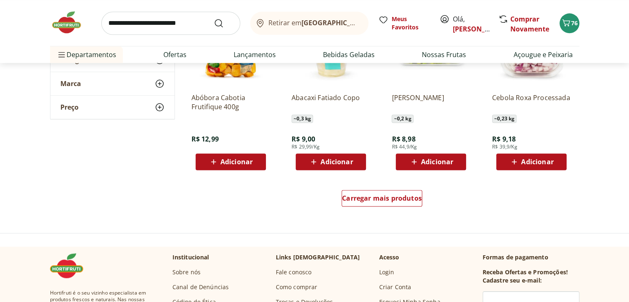
scroll to position [1034, 0]
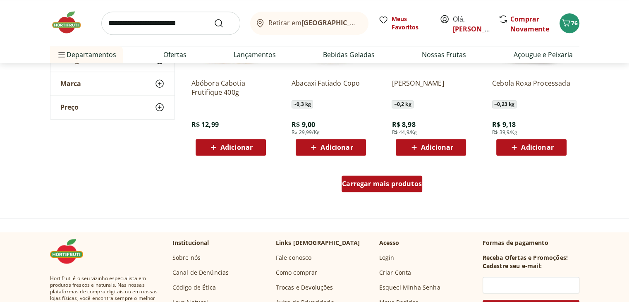
click at [354, 189] on div "Carregar mais produtos" at bounding box center [382, 183] width 81 height 17
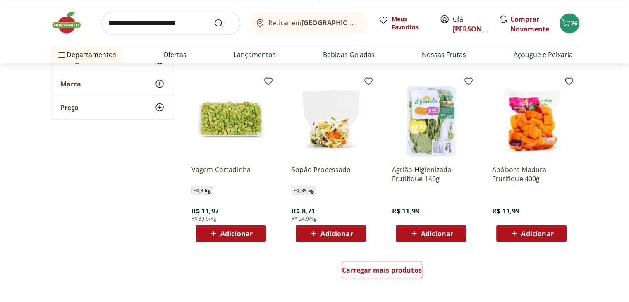
scroll to position [1530, 0]
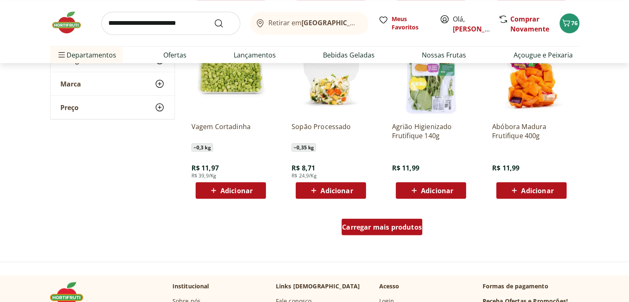
click at [409, 223] on span "Carregar mais produtos" at bounding box center [382, 226] width 80 height 7
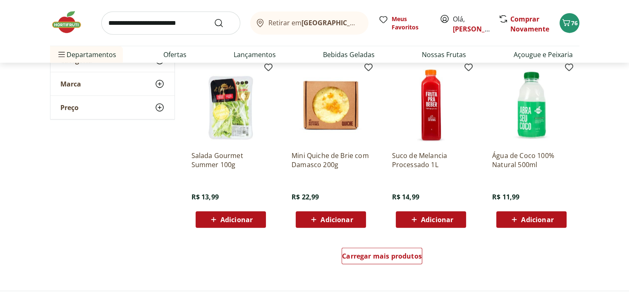
scroll to position [2068, 0]
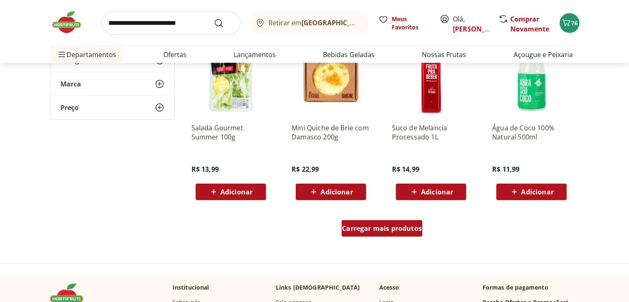
click at [394, 226] on span "Carregar mais produtos" at bounding box center [382, 228] width 80 height 7
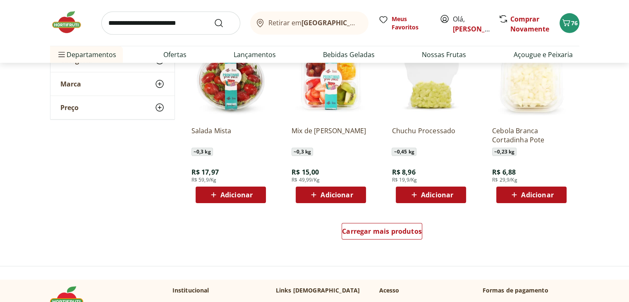
scroll to position [2605, 0]
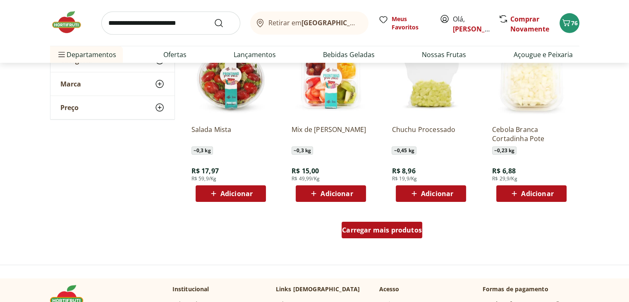
click at [385, 228] on span "Carregar mais produtos" at bounding box center [382, 230] width 80 height 7
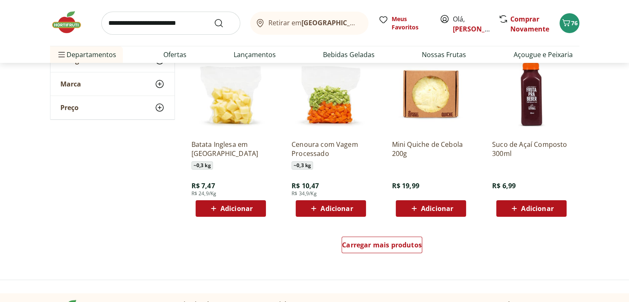
scroll to position [3143, 0]
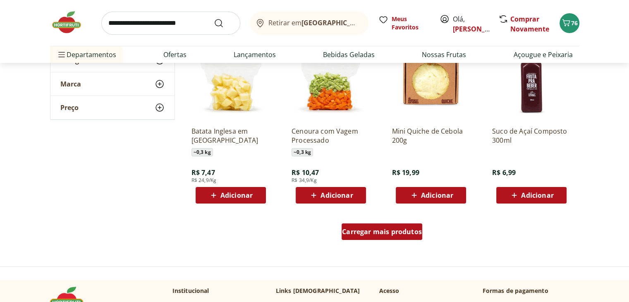
click at [390, 232] on span "Carregar mais produtos" at bounding box center [382, 231] width 80 height 7
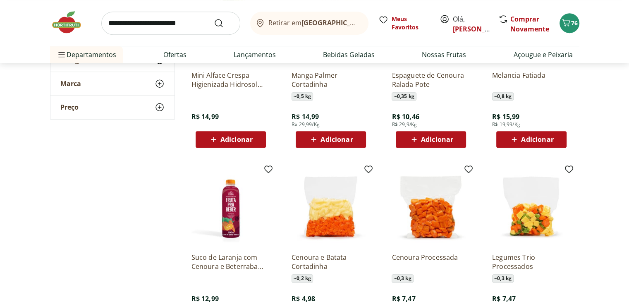
scroll to position [3556, 0]
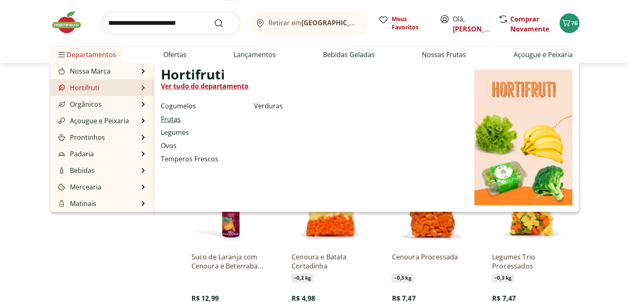
click at [175, 119] on link "Frutas" at bounding box center [171, 119] width 20 height 10
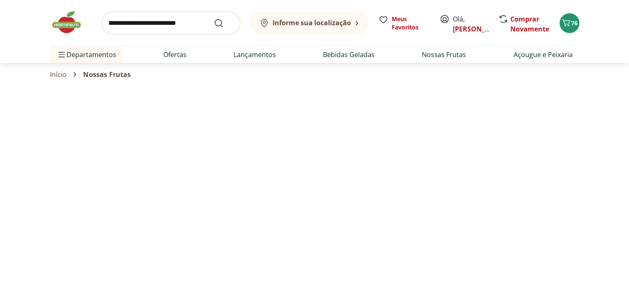
select select "**********"
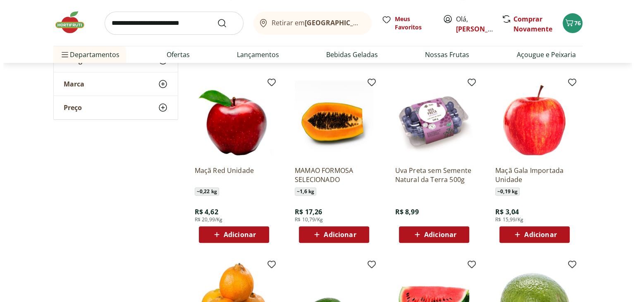
scroll to position [289, 0]
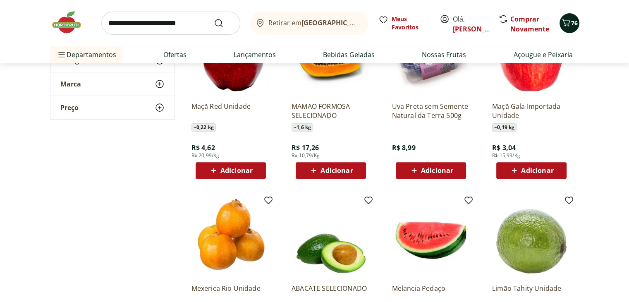
click at [575, 24] on span "76" at bounding box center [574, 23] width 7 height 8
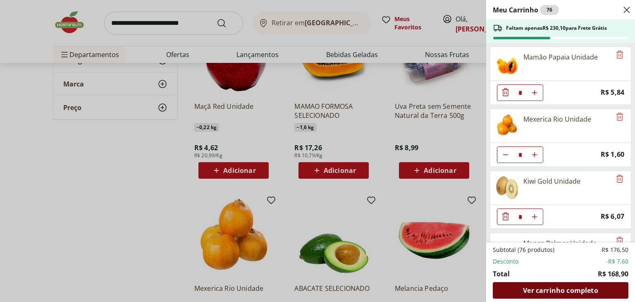
click at [579, 293] on span "Ver carrinho completo" at bounding box center [560, 290] width 75 height 7
